Goal: Find specific page/section: Find specific page/section

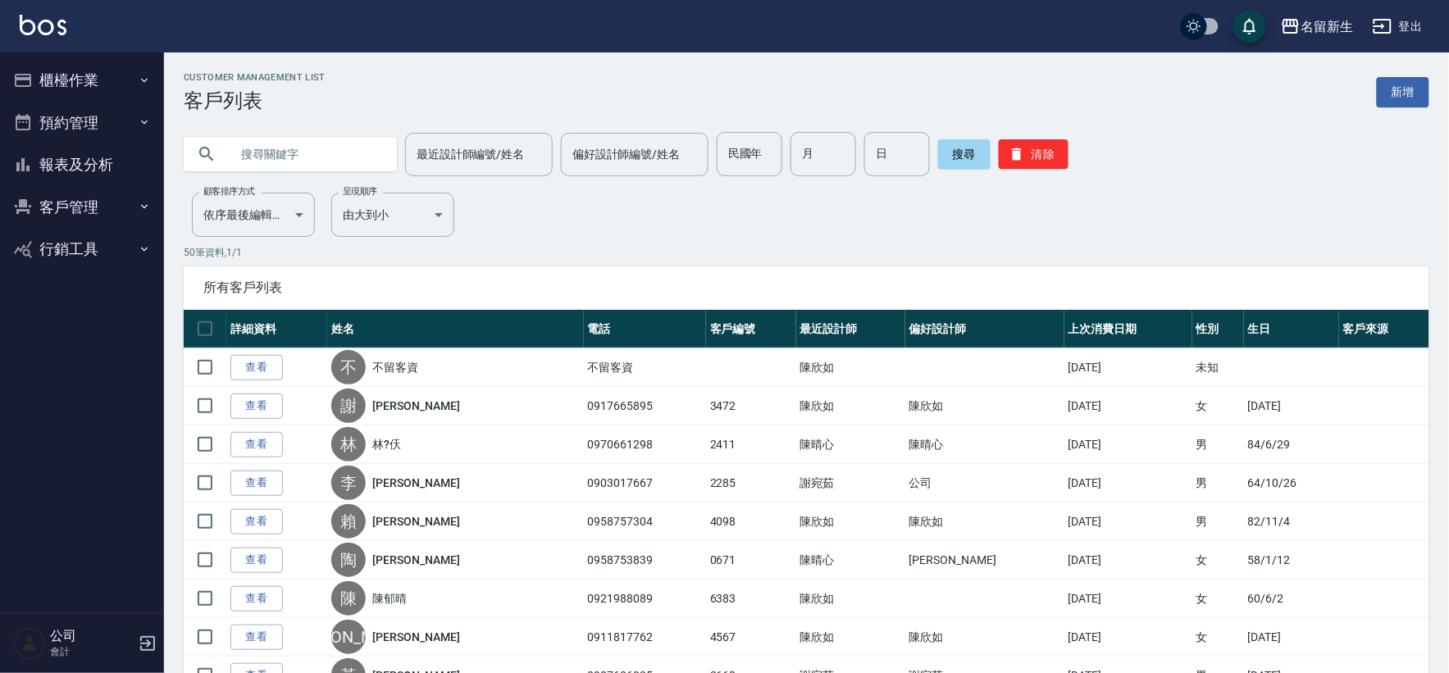
click at [304, 141] on input "text" at bounding box center [307, 154] width 154 height 44
click at [306, 157] on input "吳" at bounding box center [307, 154] width 154 height 44
type input "吳喬"
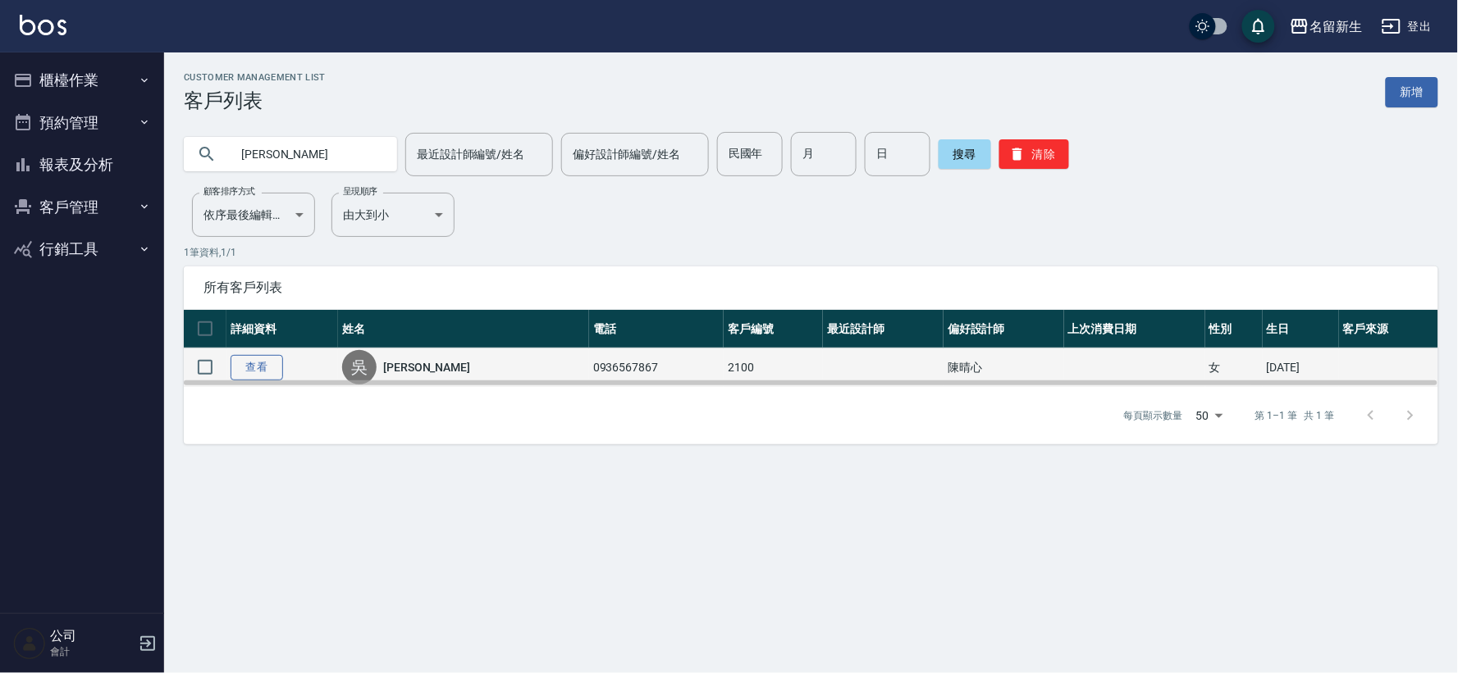
click at [241, 355] on link "查看" at bounding box center [256, 367] width 52 height 25
